Goal: Information Seeking & Learning: Check status

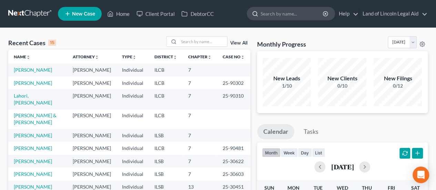
click at [271, 16] on input "search" at bounding box center [292, 13] width 63 height 13
type input "[PERSON_NAME]"
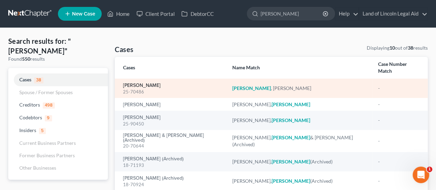
click at [146, 83] on link "[PERSON_NAME]" at bounding box center [142, 85] width 38 height 5
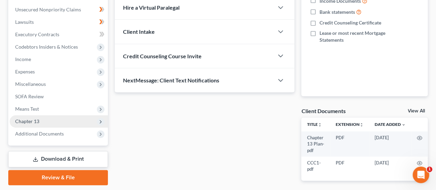
scroll to position [195, 0]
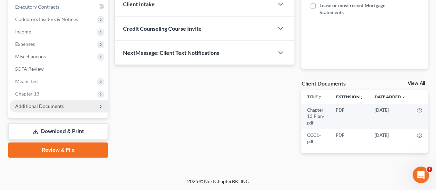
click at [62, 106] on span "Additional Documents" at bounding box center [59, 106] width 98 height 12
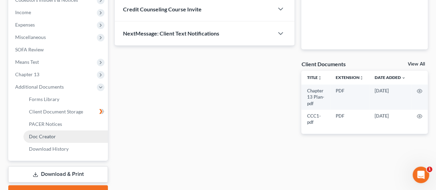
scroll to position [230, 0]
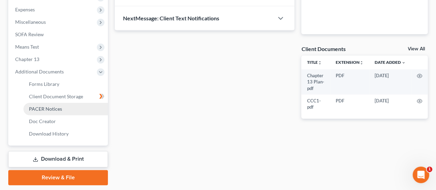
click at [50, 112] on link "PACER Notices" at bounding box center [65, 109] width 85 height 12
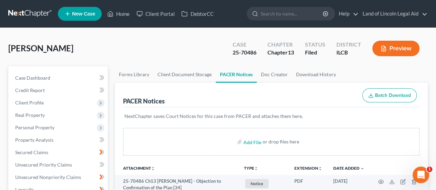
click at [34, 13] on link at bounding box center [30, 14] width 44 height 12
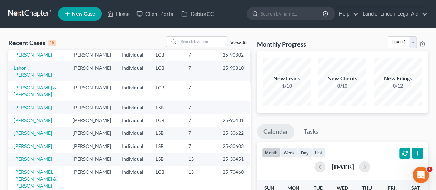
scroll to position [96, 0]
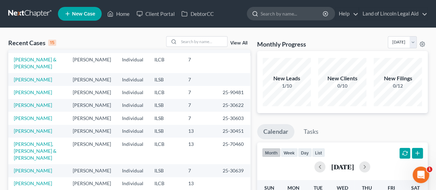
click at [292, 15] on input "search" at bounding box center [292, 13] width 63 height 13
type input "laye"
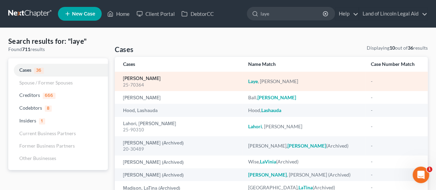
click at [138, 76] on link "[PERSON_NAME]" at bounding box center [142, 78] width 38 height 5
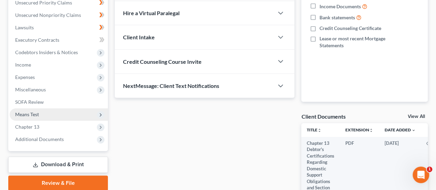
scroll to position [172, 0]
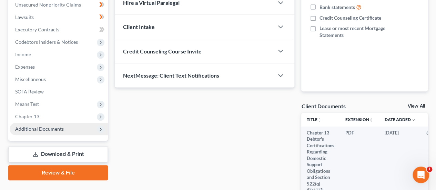
click at [40, 128] on span "Additional Documents" at bounding box center [39, 129] width 49 height 6
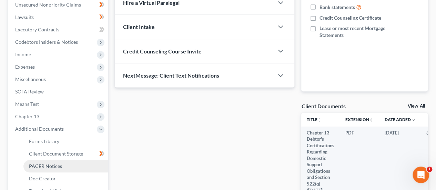
click at [40, 166] on span "PACER Notices" at bounding box center [45, 166] width 33 height 6
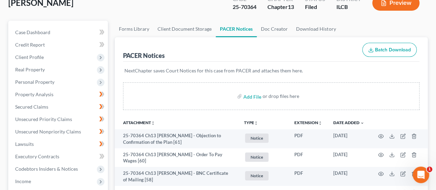
scroll to position [69, 0]
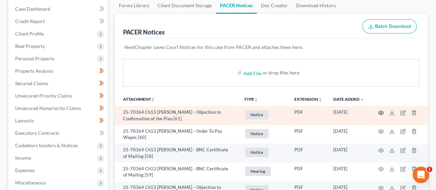
click at [379, 112] on icon "button" at bounding box center [381, 113] width 5 height 4
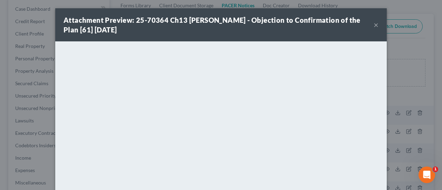
click at [373, 24] on button "×" at bounding box center [375, 25] width 5 height 8
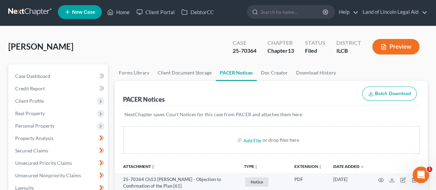
scroll to position [0, 0]
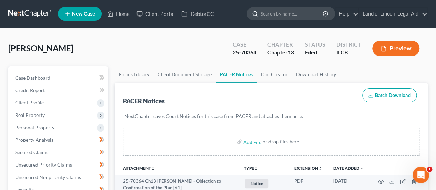
click at [265, 13] on input "search" at bounding box center [292, 13] width 63 height 13
type input "[PERSON_NAME]"
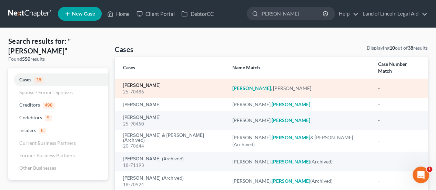
click at [148, 83] on link "[PERSON_NAME]" at bounding box center [142, 85] width 38 height 5
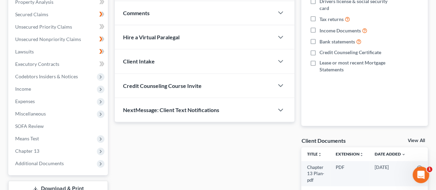
scroll to position [195, 0]
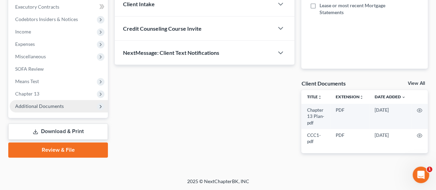
click at [19, 107] on span "Additional Documents" at bounding box center [39, 106] width 49 height 6
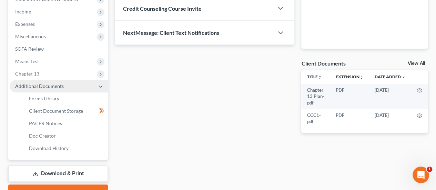
scroll to position [230, 0]
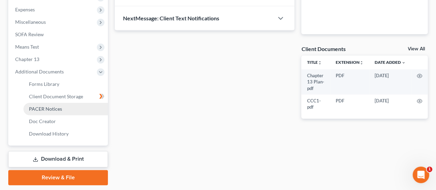
click at [35, 108] on span "PACER Notices" at bounding box center [45, 109] width 33 height 6
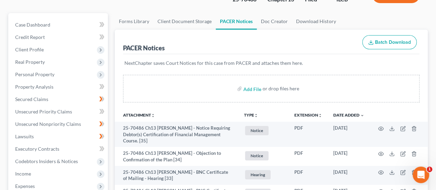
scroll to position [69, 0]
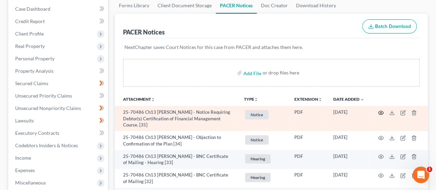
click at [382, 112] on icon "button" at bounding box center [381, 113] width 6 height 6
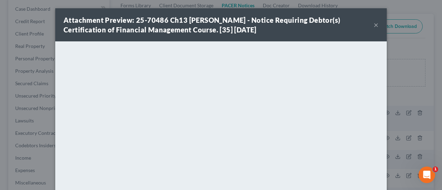
click at [374, 25] on button "×" at bounding box center [375, 25] width 5 height 8
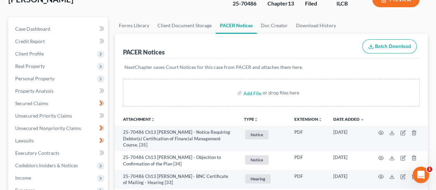
scroll to position [34, 0]
